Goal: Information Seeking & Learning: Learn about a topic

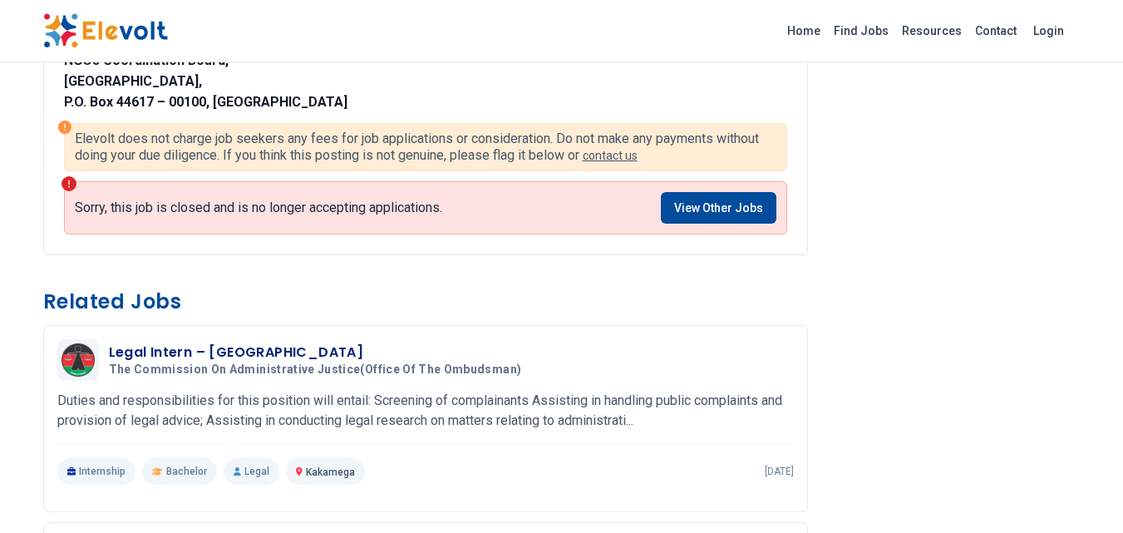
scroll to position [1571, 0]
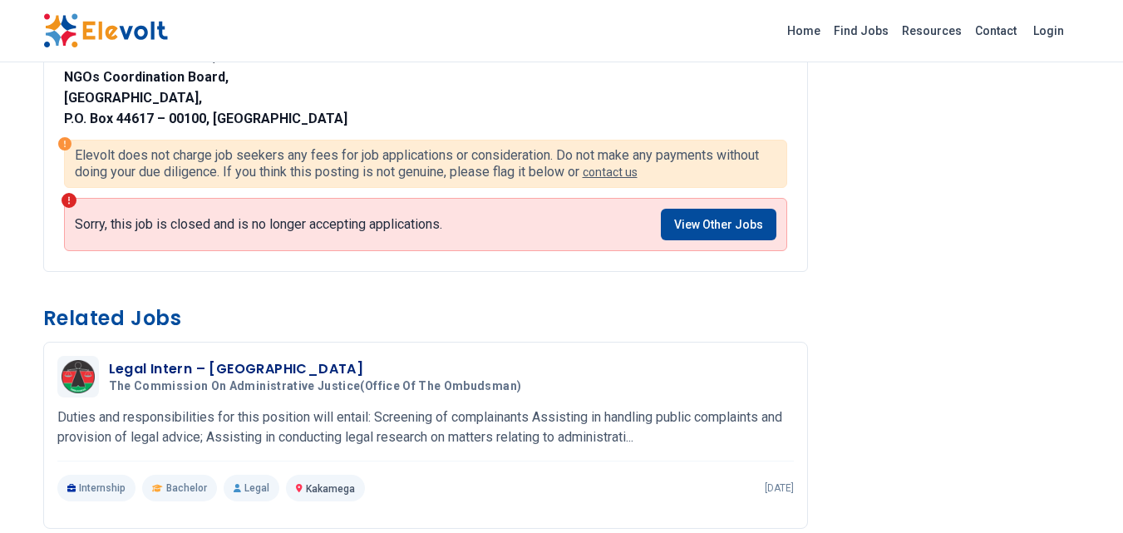
click at [1026, 298] on html "Home Find Jobs Resources Contact Login Principal Investigations and Enforcement…" at bounding box center [561, 124] width 1123 height 3391
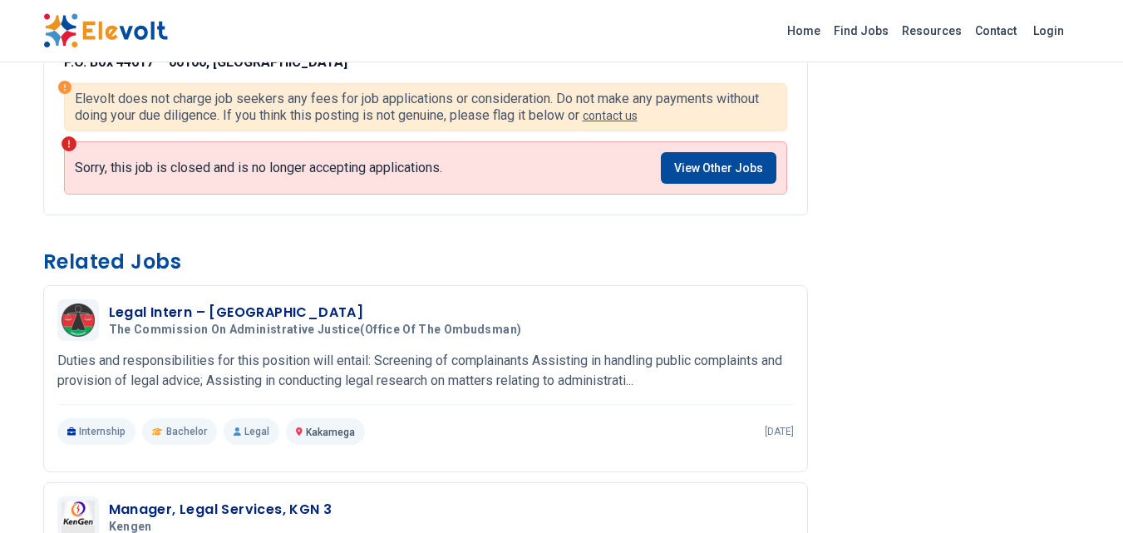
scroll to position [1622, 0]
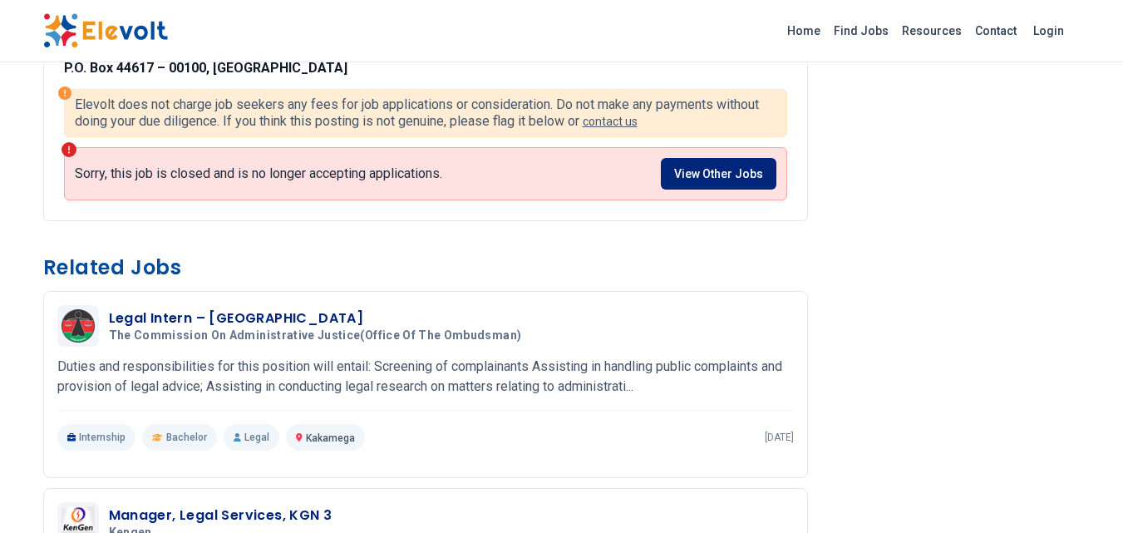
click at [708, 189] on link "View Other Jobs" at bounding box center [719, 174] width 116 height 32
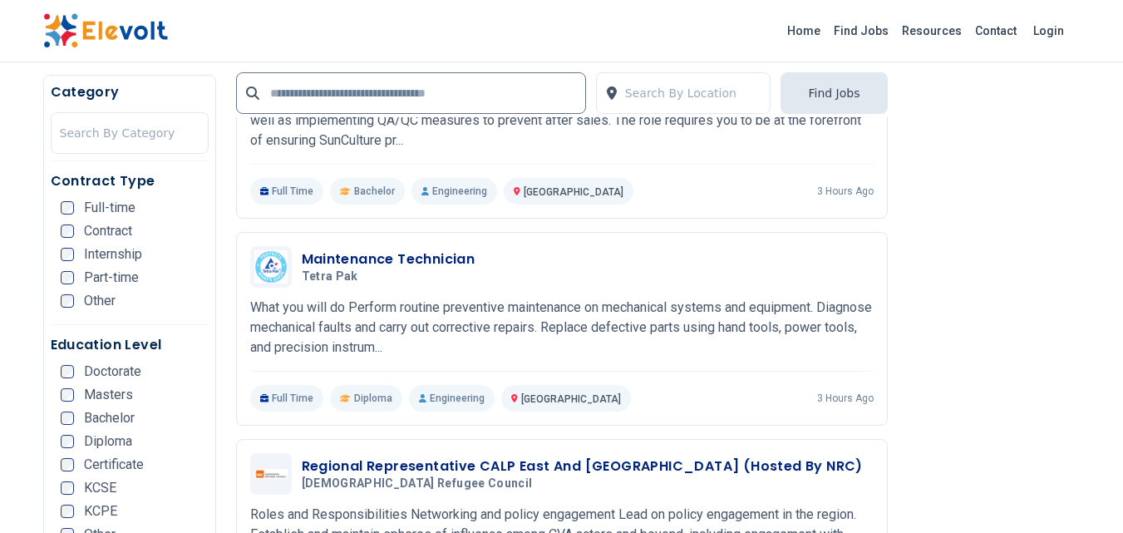
scroll to position [1582, 0]
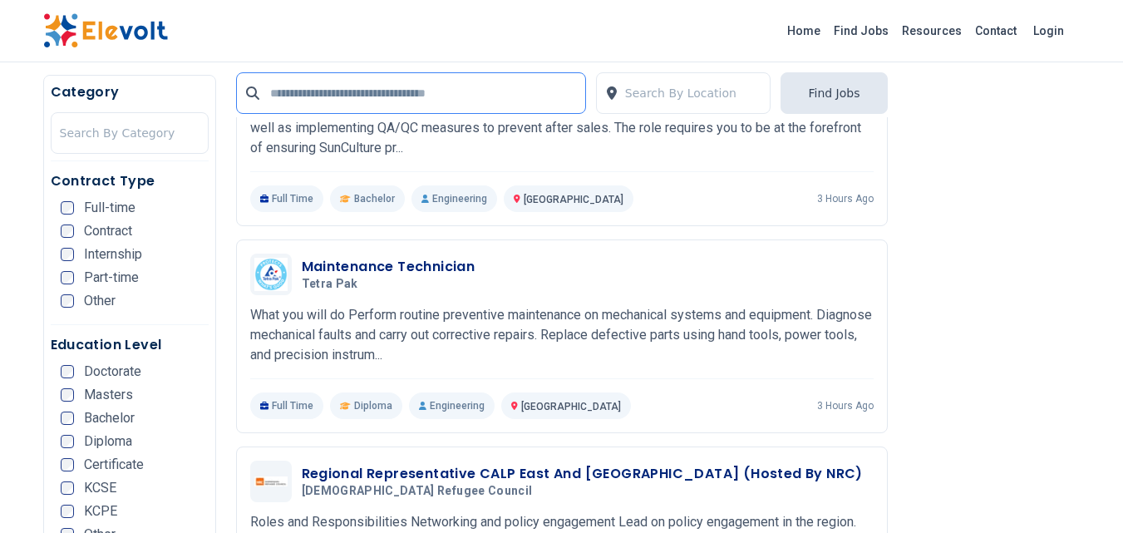
click at [372, 92] on input "text" at bounding box center [411, 93] width 350 height 42
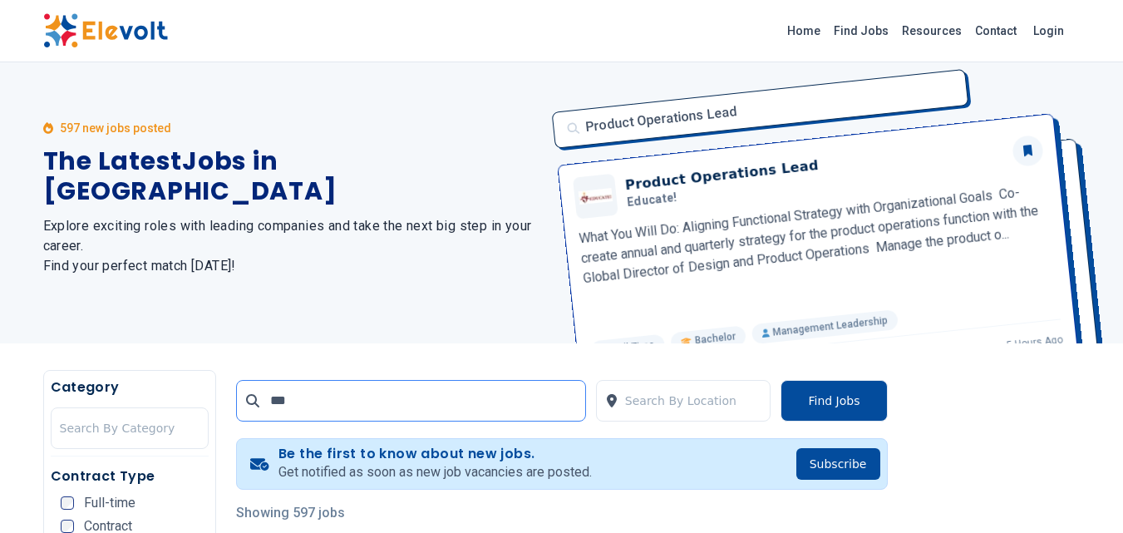
scroll to position [0, 0]
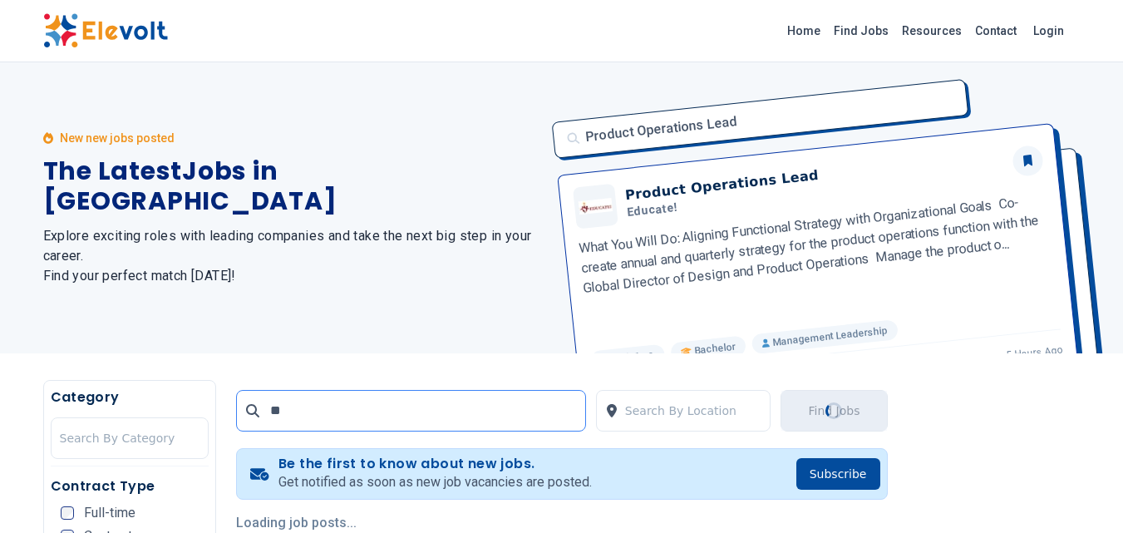
type input "*"
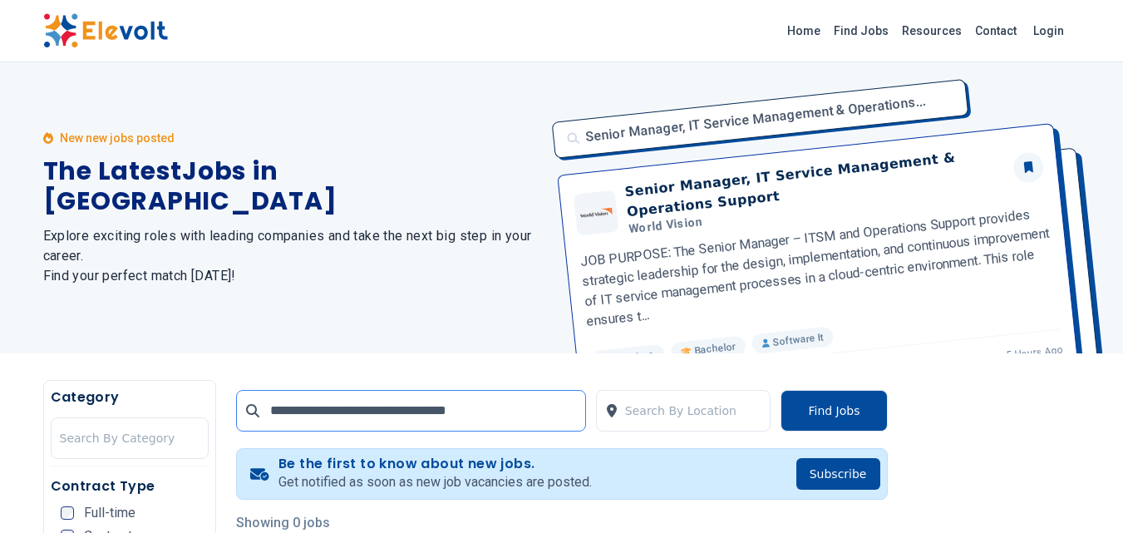
type input "**********"
